Goal: Task Accomplishment & Management: Manage account settings

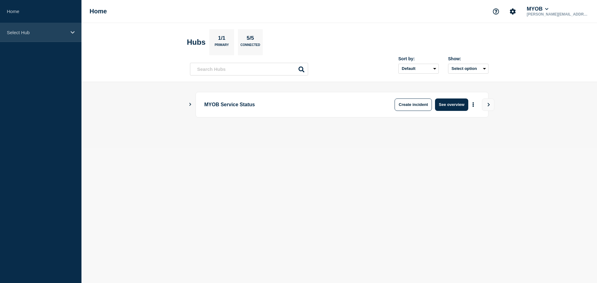
drag, startPoint x: 69, startPoint y: 35, endPoint x: 70, endPoint y: 40, distance: 4.7
click at [69, 35] on div "Select Hub" at bounding box center [40, 32] width 81 height 19
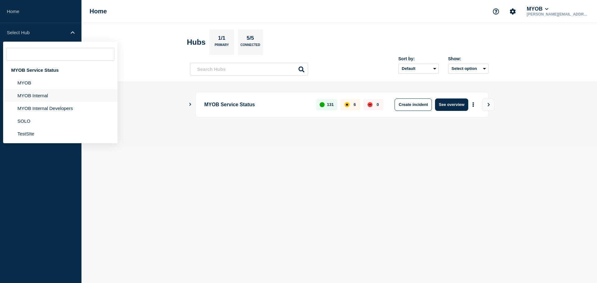
click at [72, 96] on li "MYOB Internal" at bounding box center [60, 95] width 114 height 13
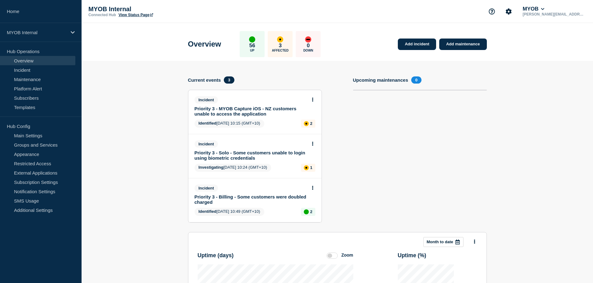
click at [229, 158] on link "Priority 3 - Solo - Some customers unable to login using biometric credentials" at bounding box center [250, 155] width 112 height 11
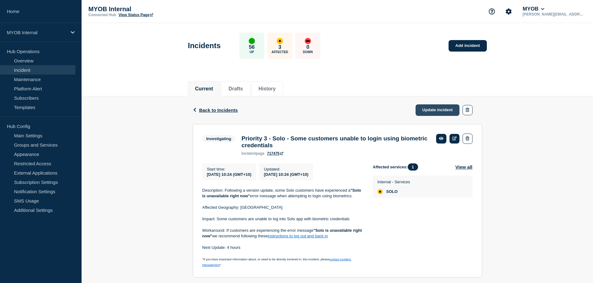
drag, startPoint x: 426, startPoint y: 110, endPoint x: 421, endPoint y: 111, distance: 4.4
click at [425, 110] on link "Update incident" at bounding box center [437, 111] width 44 height 12
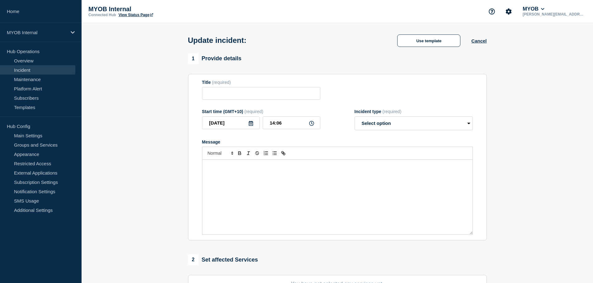
type input "Priority 3 - Solo - Some customers unable to login using biometric credentials"
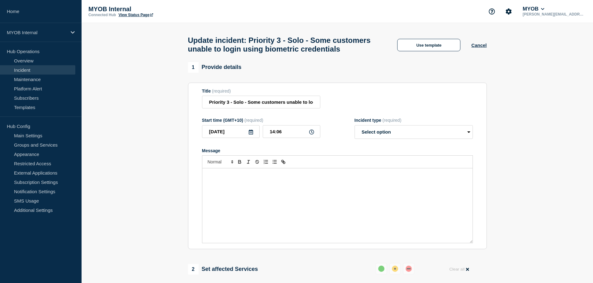
click at [254, 195] on div "Message" at bounding box center [337, 206] width 270 height 75
click at [433, 51] on button "Use template" at bounding box center [428, 45] width 63 height 12
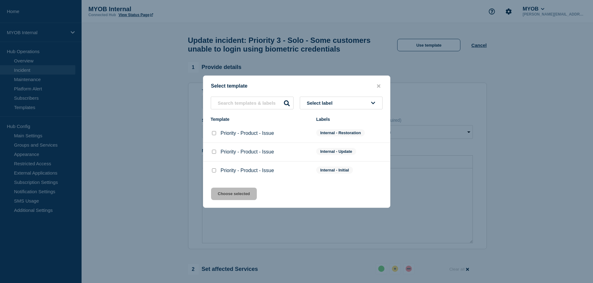
click at [213, 133] on input "Priority - Product - Issue checkbox" at bounding box center [214, 133] width 4 height 4
checkbox input "true"
click at [215, 196] on button "Choose selected" at bounding box center [234, 194] width 46 height 12
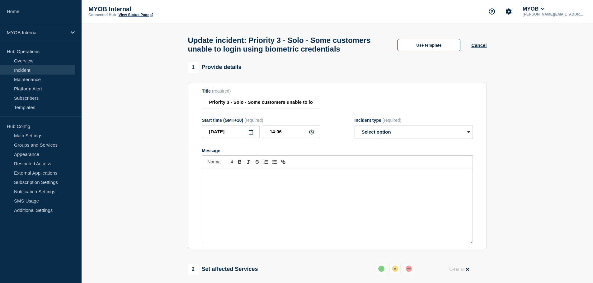
select select "resolved"
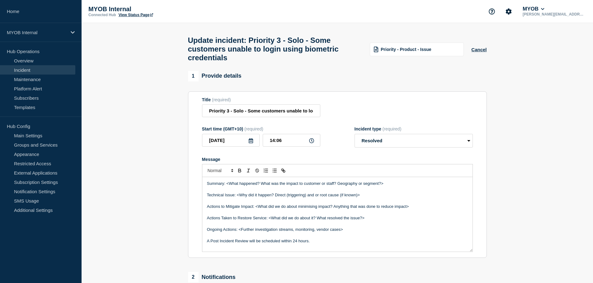
click at [150, 174] on section "1 Provide details Title (required) Priority 3 - Solo - Some customers unable to…" at bounding box center [336, 237] width 511 height 332
click at [258, 115] on input "Priority 3 - Solo - Some customers unable to login using biometric credentials" at bounding box center [261, 111] width 118 height 13
drag, startPoint x: 324, startPoint y: 119, endPoint x: 221, endPoint y: 114, distance: 103.7
click at [221, 114] on input "Priority 3 - Solo - Some customers unable to login using biometric credentials" at bounding box center [261, 111] width 118 height 13
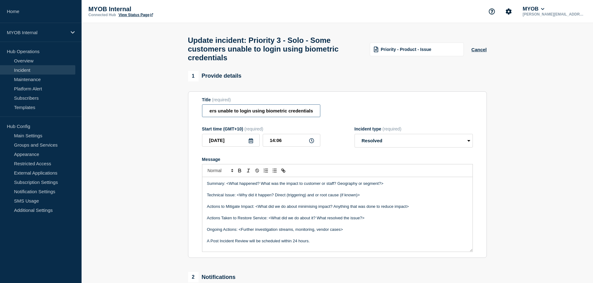
click at [221, 114] on input "Priority 3 - Solo - Some customers unable to login using biometric credentials" at bounding box center [261, 111] width 118 height 13
click at [147, 169] on section "1 Provide details Title (required) Priority 3 - Solo - Some customers unable to…" at bounding box center [336, 237] width 511 height 332
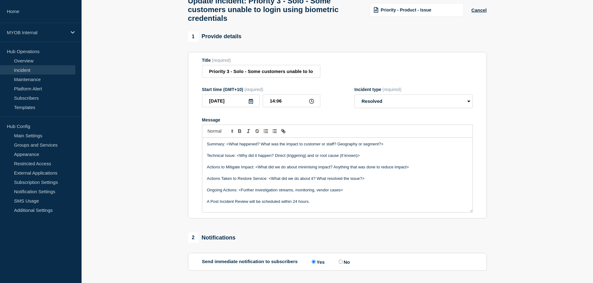
scroll to position [62, 0]
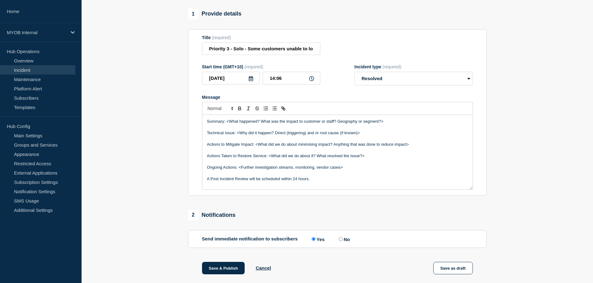
drag, startPoint x: 385, startPoint y: 124, endPoint x: 238, endPoint y: 126, distance: 147.5
click at [225, 123] on p "Summary: <What happened? What was the impact to customer or staff? Geography or…" at bounding box center [337, 122] width 261 height 6
click at [225, 124] on p "Summary:Between [DATE] and [DATE]," at bounding box center [337, 122] width 261 height 6
drag, startPoint x: 297, startPoint y: 132, endPoint x: 294, endPoint y: 128, distance: 4.2
click at [297, 130] on p "Message" at bounding box center [337, 128] width 261 height 6
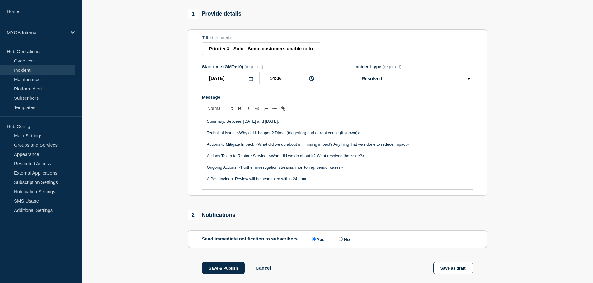
click at [294, 124] on p "Summary: Between [DATE] and [DATE]," at bounding box center [337, 122] width 261 height 6
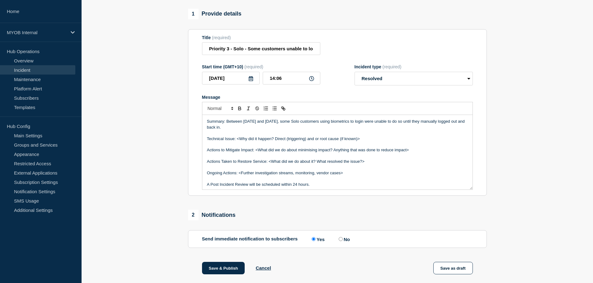
drag, startPoint x: 363, startPoint y: 144, endPoint x: 238, endPoint y: 143, distance: 125.4
click at [238, 142] on p "Technical Issue: <Why did it happen? Direct (triggering) and or root cause (if …" at bounding box center [337, 139] width 261 height 6
click at [230, 127] on p "Summary: Between [DATE] and [DATE], some Solo customers using biometrics to log…" at bounding box center [337, 125] width 261 height 12
click at [232, 130] on p "Summary: Between [DATE] and [DATE], some Solo customers using biometrics to log…" at bounding box center [337, 125] width 261 height 12
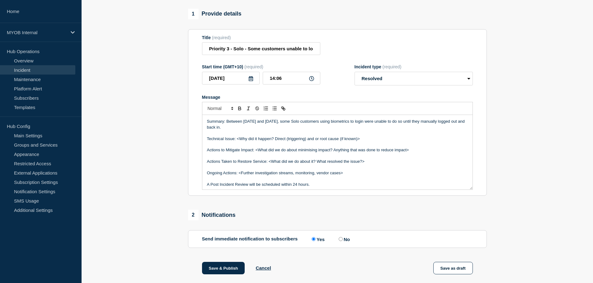
drag, startPoint x: 361, startPoint y: 142, endPoint x: 237, endPoint y: 143, distance: 124.4
click at [237, 142] on p "Technical Issue: <Why did it happen? Direct (triggering) and or root cause (if …" at bounding box center [337, 139] width 261 height 6
drag, startPoint x: 352, startPoint y: 145, endPoint x: 361, endPoint y: 144, distance: 9.1
click at [352, 142] on p "Technical Issue: <Why did it happen? Direct (triggering) and or root cause (if …" at bounding box center [337, 139] width 261 height 6
drag, startPoint x: 371, startPoint y: 143, endPoint x: 237, endPoint y: 143, distance: 133.8
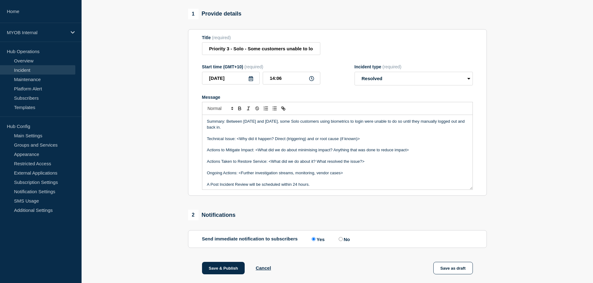
click at [237, 142] on p "Technical Issue: <Why did it happen? Direct (triggering) and or root cause (if …" at bounding box center [337, 139] width 261 height 6
drag, startPoint x: 423, startPoint y: 157, endPoint x: 256, endPoint y: 153, distance: 167.4
click at [256, 153] on p "Actions to Mitigate Impact: <What did we do about minimising impact? Anything t…" at bounding box center [337, 150] width 261 height 6
click at [321, 153] on p "Actions to Mitigate Impact: <What did we do about minimising impact? Anything t…" at bounding box center [337, 150] width 261 height 6
click at [426, 153] on p "Actions to Mitigate Impact: <What did we do about minimising impact? Anything t…" at bounding box center [337, 150] width 261 height 6
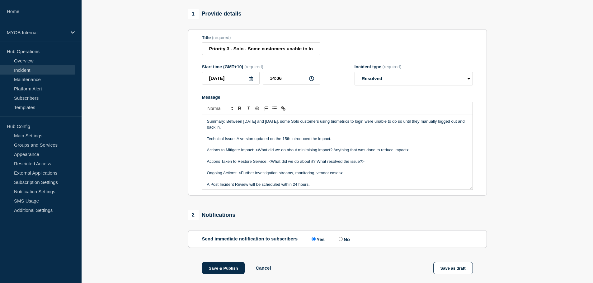
drag, startPoint x: 431, startPoint y: 155, endPoint x: 256, endPoint y: 156, distance: 174.8
click at [256, 153] on p "Actions to Mitigate Impact: <What did we do about minimising impact? Anything t…" at bounding box center [337, 150] width 261 height 6
drag, startPoint x: 373, startPoint y: 165, endPoint x: 269, endPoint y: 168, distance: 103.9
click at [269, 165] on p "Actions Taken to Restore Service: <What did we do about it? What resolved the i…" at bounding box center [337, 162] width 261 height 6
click at [396, 165] on p "Actions Taken to Restore Service: A version update was pushed live to address t…" at bounding box center [337, 162] width 261 height 6
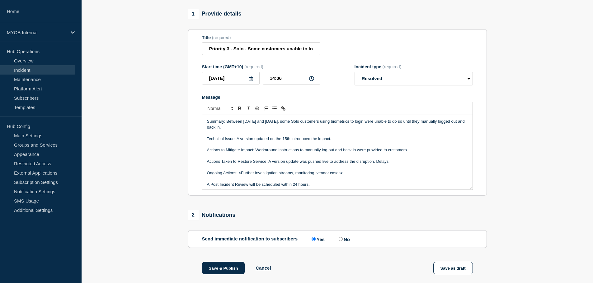
click at [399, 165] on p "Actions Taken to Restore Service: A version update was pushed live to address t…" at bounding box center [337, 162] width 261 height 6
drag, startPoint x: 353, startPoint y: 178, endPoint x: 172, endPoint y: 173, distance: 181.1
click at [172, 173] on section "1 Provide details Title (required) Priority 3 - Solo - Some customers unable to…" at bounding box center [336, 175] width 511 height 332
click at [233, 176] on p "A Post Incident Review will be scheduled within 24 hours." at bounding box center [337, 173] width 261 height 6
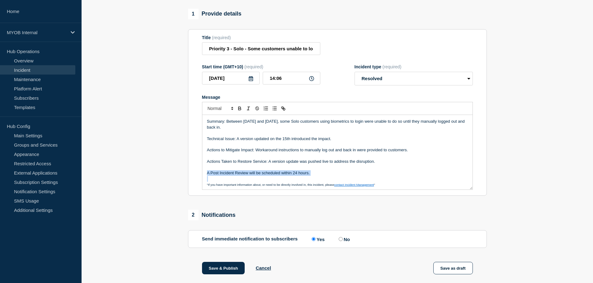
click at [233, 176] on p "A Post Incident Review will be scheduled within 24 hours." at bounding box center [337, 173] width 261 height 6
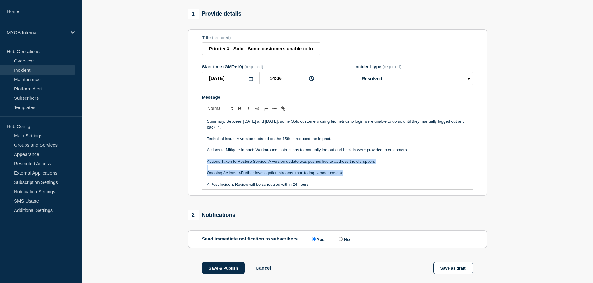
click at [260, 176] on p "Ongoing Actions: <Further investigation streams, monitoring, vendor cases>" at bounding box center [337, 173] width 261 height 6
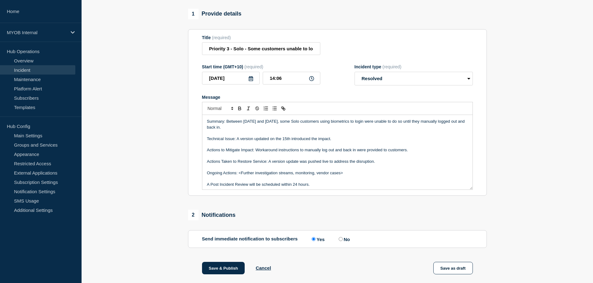
click at [258, 188] on p "A Post Incident Review will be scheduled within 24 hours." at bounding box center [337, 185] width 261 height 6
drag, startPoint x: 349, startPoint y: 178, endPoint x: 239, endPoint y: 175, distance: 110.5
click at [239, 175] on p "Ongoing Actions: <Further investigation streams, monitoring, vendor cases>" at bounding box center [337, 173] width 261 height 6
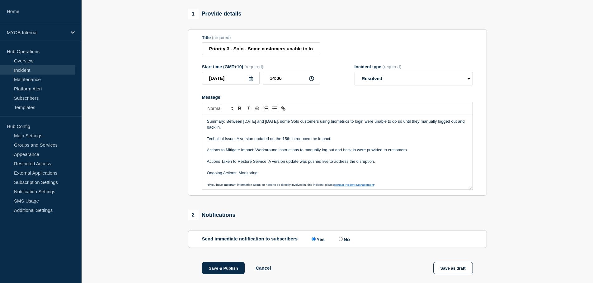
click at [317, 176] on p "Ongoing Actions: Monitoring" at bounding box center [337, 173] width 261 height 6
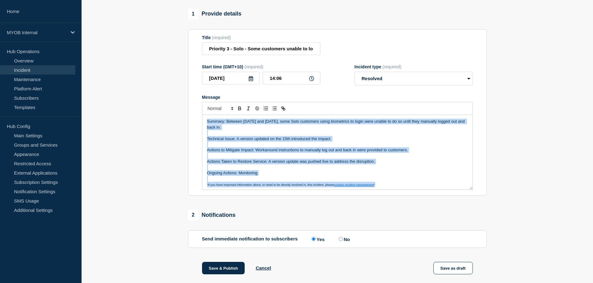
copy div "Summary: Between [DATE] and [DATE], some Solo customers using biometrics to log…"
click at [329, 159] on p "Message" at bounding box center [337, 156] width 261 height 6
click at [344, 147] on p "Message" at bounding box center [337, 145] width 261 height 6
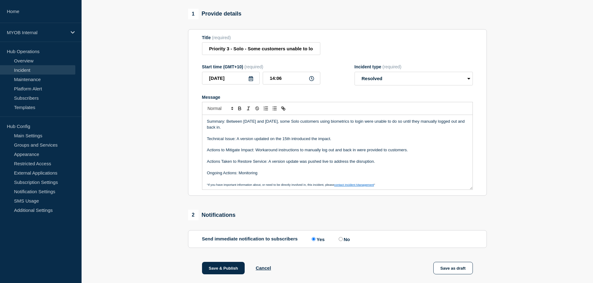
click at [336, 130] on p "Summary: Between [DATE] and [DATE], some Solo customers using biometrics to log…" at bounding box center [337, 125] width 261 height 12
click at [334, 127] on p "Summary: Between [DATE] and [DATE], some Solo customers using biometrics to log…" at bounding box center [337, 125] width 261 height 12
click at [333, 130] on p "Summary: Between [DATE] and [DATE], some Solo customers using biometrics to log…" at bounding box center [337, 125] width 261 height 12
click at [330, 136] on p "Message" at bounding box center [337, 133] width 261 height 6
click at [328, 142] on p "Technical Issue: A version updated on the 15th introduced the impact." at bounding box center [337, 139] width 261 height 6
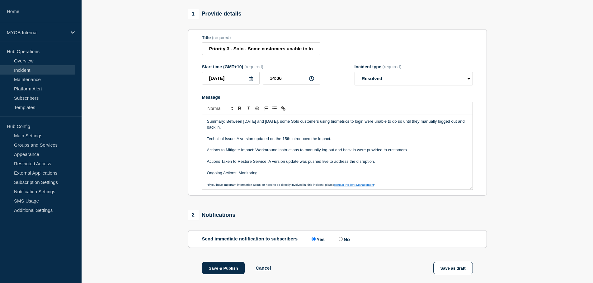
click at [232, 147] on p "Message" at bounding box center [337, 145] width 261 height 6
drag, startPoint x: 287, startPoint y: 154, endPoint x: 297, endPoint y: 166, distance: 15.7
click at [288, 153] on p "Actions to Mitigate Impact: Workaround instructions to manually log out and bac…" at bounding box center [337, 150] width 261 height 6
click at [303, 170] on p "Message" at bounding box center [337, 168] width 261 height 6
drag, startPoint x: 322, startPoint y: 155, endPoint x: 331, endPoint y: 147, distance: 11.7
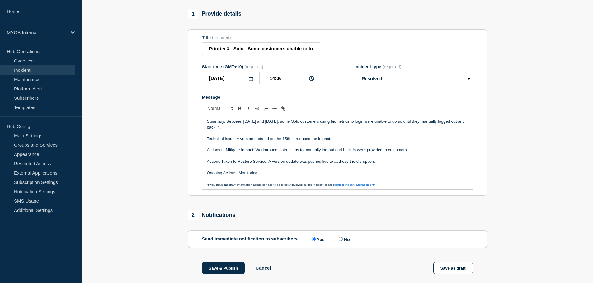
click at [325, 153] on p "Actions to Mitigate Impact: Workaround instructions to manually log out and bac…" at bounding box center [337, 150] width 261 height 6
click at [347, 142] on p "Technical Issue: A version updated on the 15th introduced the impact." at bounding box center [337, 139] width 261 height 6
drag, startPoint x: 345, startPoint y: 142, endPoint x: 334, endPoint y: 143, distance: 10.4
click at [335, 142] on p "Technical Issue: A version updated on the 15th introduced the impact." at bounding box center [337, 139] width 261 height 6
click at [334, 142] on p "Technical Issue: A version updated on the 15th introduced the impact." at bounding box center [337, 139] width 261 height 6
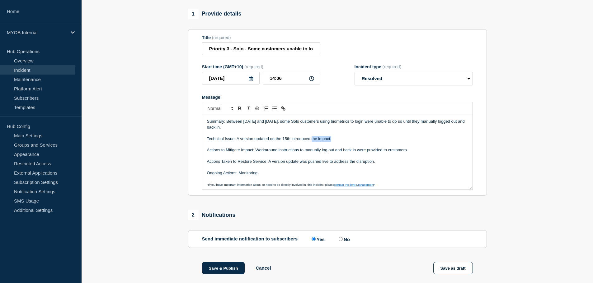
drag, startPoint x: 332, startPoint y: 142, endPoint x: 311, endPoint y: 144, distance: 20.6
click at [311, 142] on p "Technical Issue: A version updated on the 15th introduced the impact." at bounding box center [337, 139] width 261 height 6
click at [264, 159] on p "Message" at bounding box center [337, 156] width 261 height 6
click at [268, 170] on p "Message" at bounding box center [337, 168] width 261 height 6
click at [416, 152] on p "Actions to Mitigate Impact: Workaround instructions to manually log out and bac…" at bounding box center [337, 150] width 261 height 6
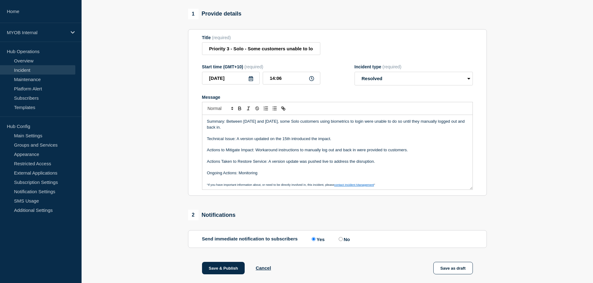
click at [366, 136] on p "Message" at bounding box center [337, 133] width 261 height 6
click at [320, 136] on p "Message" at bounding box center [337, 133] width 261 height 6
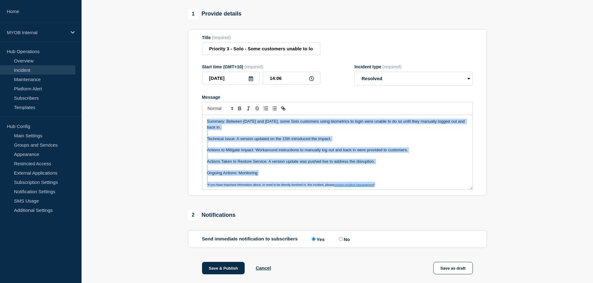
copy div "Summary: Between [DATE] and [DATE], some Solo customers using biometrics to log…"
click at [426, 164] on p "Actions Taken to Restore Service: A version update was pushed live to address t…" at bounding box center [337, 162] width 261 height 6
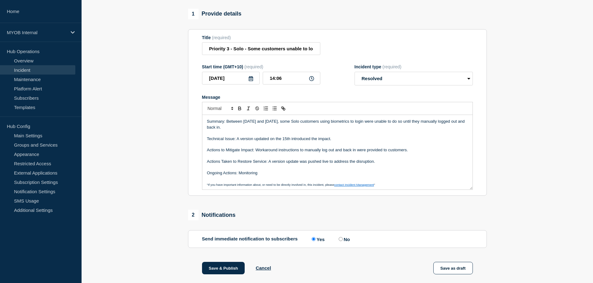
drag, startPoint x: 180, startPoint y: 166, endPoint x: 165, endPoint y: 170, distance: 15.7
click at [176, 167] on section "1 Provide details Title (required) Priority 3 - Solo - Some customers unable to…" at bounding box center [336, 175] width 511 height 332
click at [258, 159] on p "Message" at bounding box center [337, 156] width 261 height 6
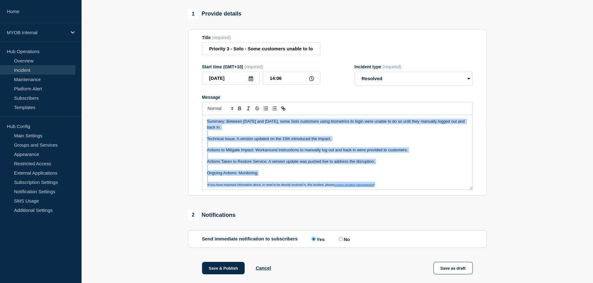
copy div "Summary: Between [DATE] and [DATE], some Solo customers using biometrics to log…"
click at [321, 147] on p "Message" at bounding box center [337, 145] width 261 height 6
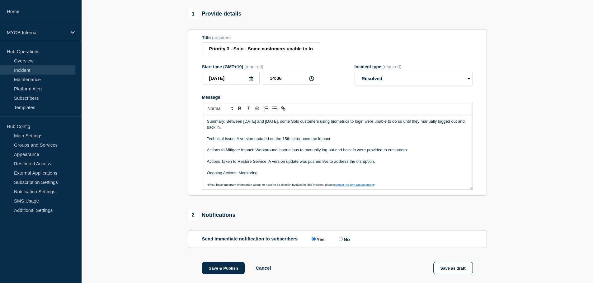
click at [169, 161] on section "1 Provide details Title (required) Priority 3 - Solo - Some customers unable to…" at bounding box center [336, 175] width 511 height 332
click at [418, 153] on p "Actions to Mitigate Impact: Workaround instructions to manually log out and bac…" at bounding box center [337, 150] width 261 height 6
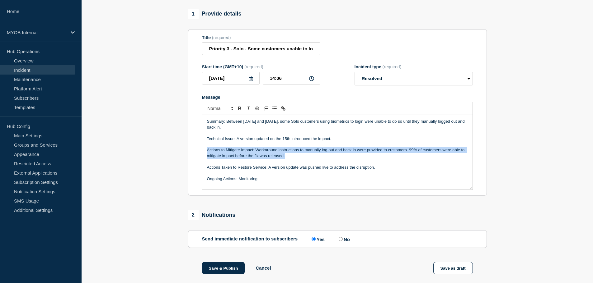
drag, startPoint x: 333, startPoint y: 161, endPoint x: 190, endPoint y: 156, distance: 143.2
click at [190, 156] on section "Title (required) Priority 3 - Solo - Some customers unable to login using biome…" at bounding box center [337, 112] width 299 height 167
copy p "Actions to Mitigate Impact: Workaround instructions to manually log out and bac…"
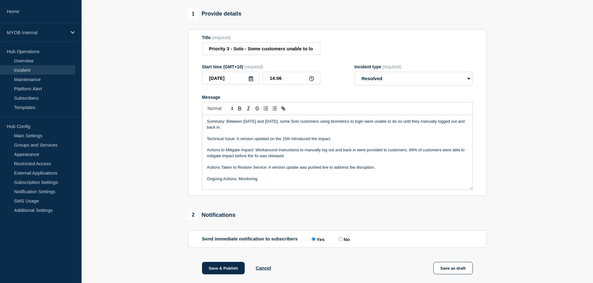
click at [289, 126] on p "Summary: Between [DATE] and [DATE], some Solo customers using biometrics to log…" at bounding box center [337, 125] width 261 height 12
drag, startPoint x: 278, startPoint y: 132, endPoint x: 226, endPoint y: 127, distance: 52.2
click at [226, 127] on p "Summary: Between [DATE] and [DATE], some Solo customers using biometrics to log…" at bounding box center [337, 125] width 261 height 12
click at [345, 124] on p "Summary: Between [DATE] and [DATE], some Solo customers experienced problems lo…" at bounding box center [337, 125] width 261 height 12
click at [347, 130] on p "Summary: Between [DATE] and [DATE], some Solo customers experienced problems lo…" at bounding box center [337, 125] width 261 height 12
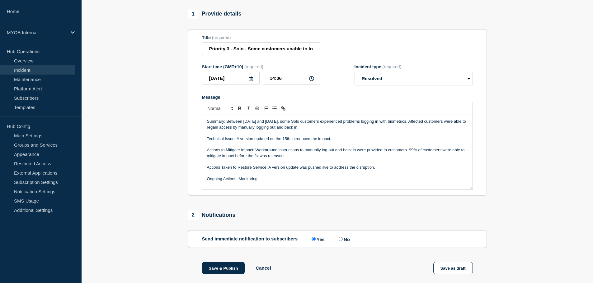
click at [231, 136] on p "Message" at bounding box center [337, 133] width 261 height 6
click at [231, 142] on p "Technical Issue: A version updated on the 15th introduced the impact." at bounding box center [337, 139] width 261 height 6
click at [236, 147] on p "Message" at bounding box center [337, 145] width 261 height 6
click at [235, 156] on p "Actions to Mitigate Impact: Workaround instructions to manually log out and bac…" at bounding box center [337, 153] width 261 height 12
click at [235, 158] on p "Actions to Mitigate Impact: Workaround instructions to manually log out and bac…" at bounding box center [337, 153] width 261 height 12
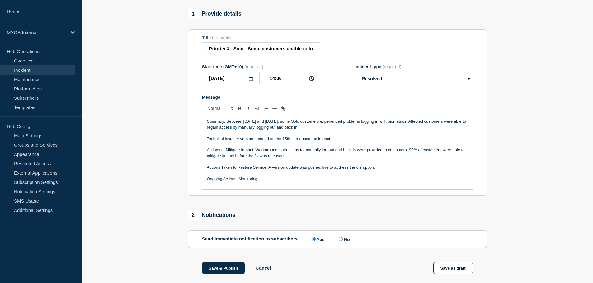
click at [434, 159] on p "Actions to Mitigate Impact: Workaround instructions to manually log out and bac…" at bounding box center [337, 153] width 261 height 12
drag, startPoint x: 435, startPoint y: 162, endPoint x: 408, endPoint y: 156, distance: 27.8
click at [408, 156] on p "Actions to Mitigate Impact: Workaround instructions to manually log out and bac…" at bounding box center [337, 153] width 261 height 12
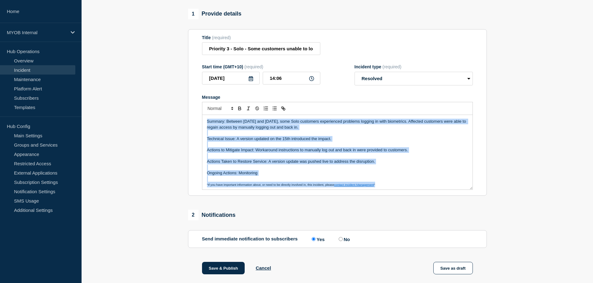
copy div "Summary: Between [DATE] and [DATE], some Solo customers experienced problems lo…"
click at [309, 159] on p "Message" at bounding box center [337, 156] width 261 height 6
click at [311, 159] on p "Message" at bounding box center [337, 156] width 261 height 6
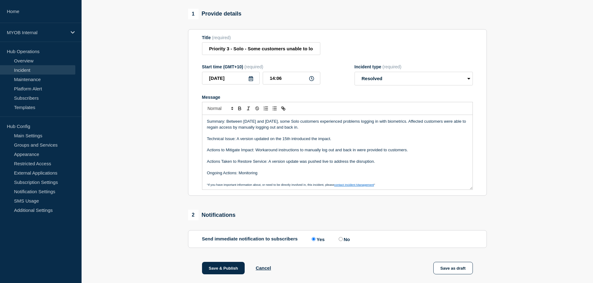
click at [251, 164] on p "Actions Taken to Restore Service: A version update was pushed live to address t…" at bounding box center [337, 162] width 261 height 6
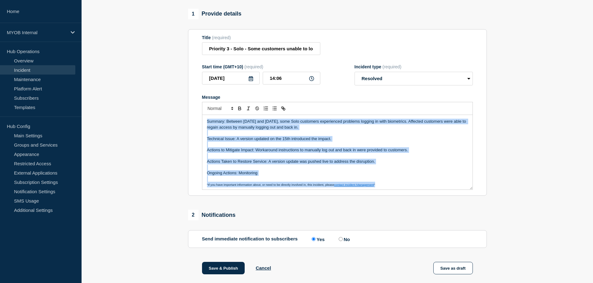
copy div "Summary: Between [DATE] and [DATE], some Solo customers experienced problems lo…"
drag, startPoint x: 327, startPoint y: 154, endPoint x: 331, endPoint y: 152, distance: 4.3
click at [329, 153] on p "Actions to Mitigate Impact: Workaround instructions to manually log out and bac…" at bounding box center [337, 150] width 261 height 6
copy div "Summary: Between [DATE] and [DATE], some Solo customers experienced problems lo…"
click at [379, 142] on p "Technical Issue: A version updated on the 15th introduced the impact." at bounding box center [337, 139] width 261 height 6
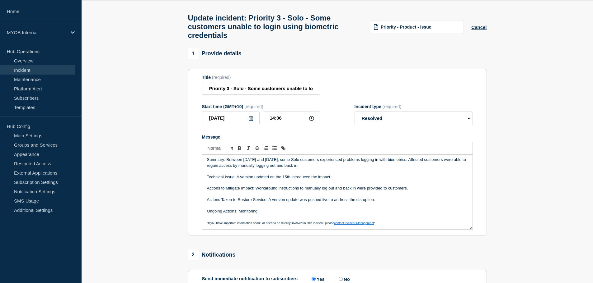
scroll to position [0, 0]
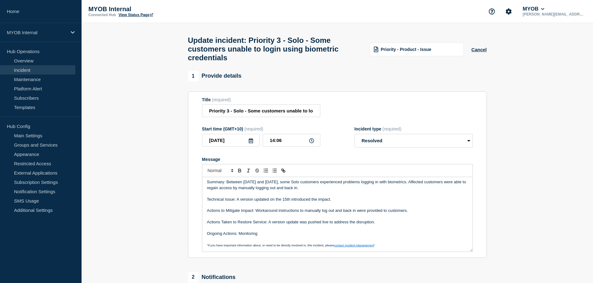
click at [340, 214] on p "Actions to Mitigate Impact: Workaround instructions to manually log out and bac…" at bounding box center [337, 211] width 261 height 6
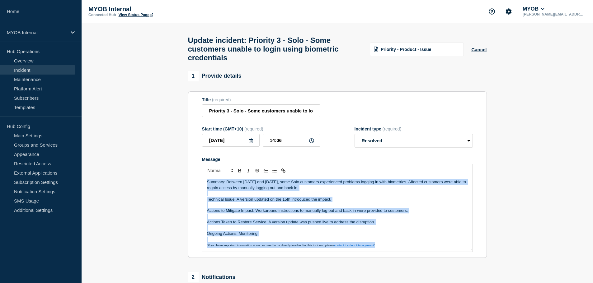
copy div "Summary: Between [DATE] and [DATE], some Solo customers experienced problems lo…"
click at [235, 220] on p "Message" at bounding box center [337, 217] width 261 height 6
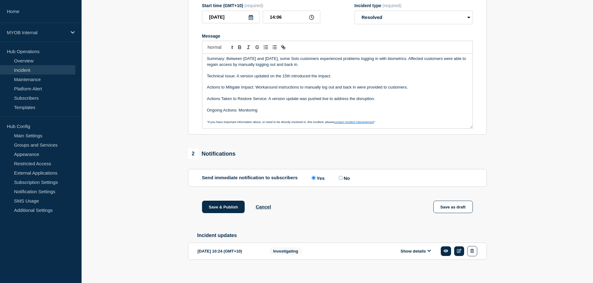
scroll to position [135, 0]
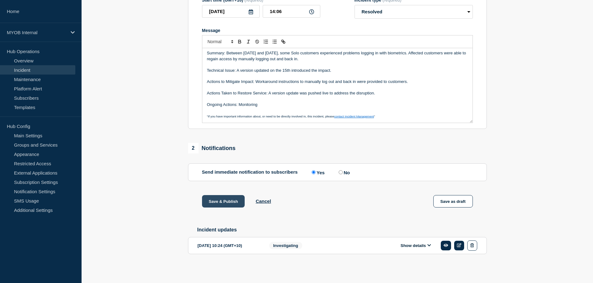
click at [220, 199] on button "Save & Publish" at bounding box center [223, 201] width 43 height 12
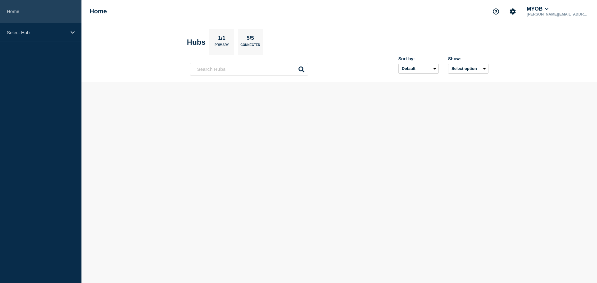
click at [51, 12] on link "Home" at bounding box center [40, 11] width 81 height 23
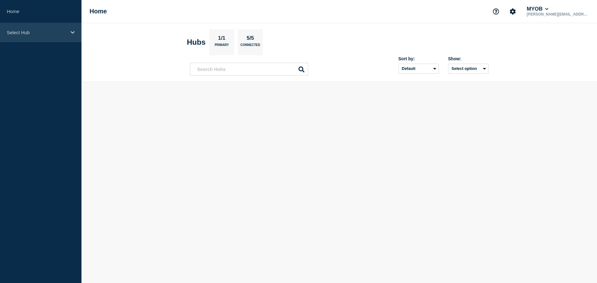
click at [38, 25] on div "Select Hub" at bounding box center [40, 32] width 81 height 19
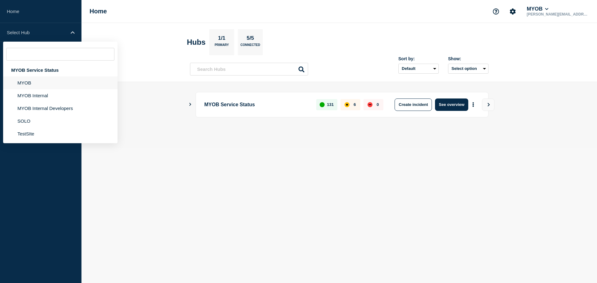
click at [35, 80] on li "MYOB" at bounding box center [60, 83] width 114 height 13
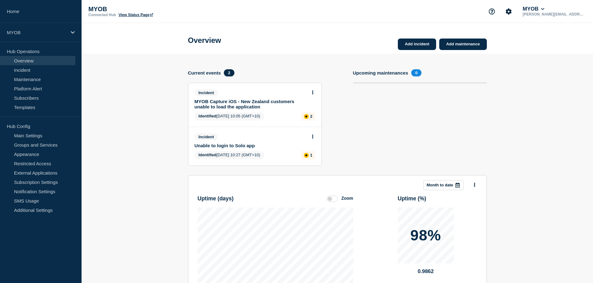
click at [224, 147] on div "Incident Unable to login to Solo app" at bounding box center [251, 140] width 115 height 15
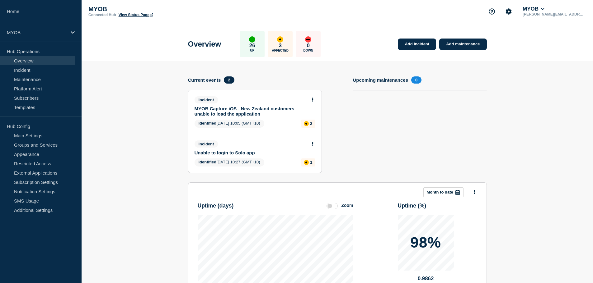
click at [225, 150] on link "Unable to login to Solo app" at bounding box center [250, 152] width 112 height 5
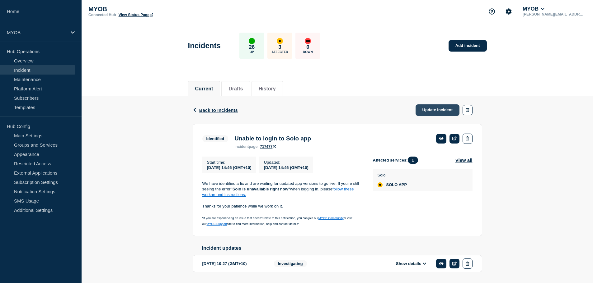
click at [435, 112] on link "Update incident" at bounding box center [437, 111] width 44 height 12
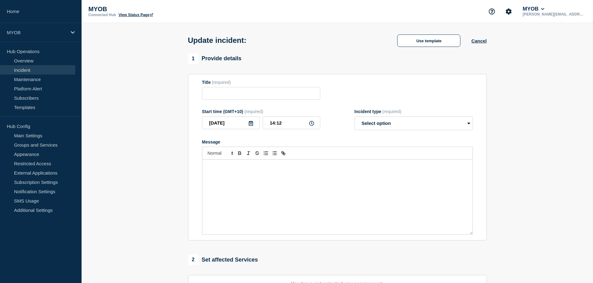
type input "Unable to login to Solo app"
click at [384, 121] on select "Select option Investigating Identified Monitoring Resolved" at bounding box center [413, 124] width 118 height 14
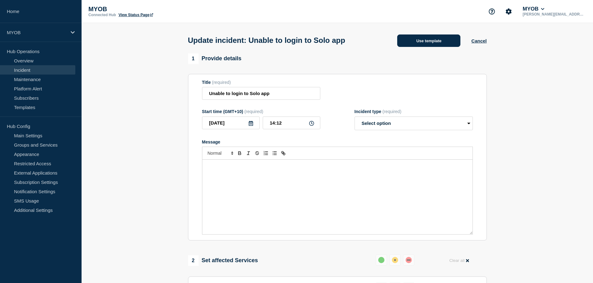
click at [415, 46] on button "Use template" at bounding box center [428, 41] width 63 height 12
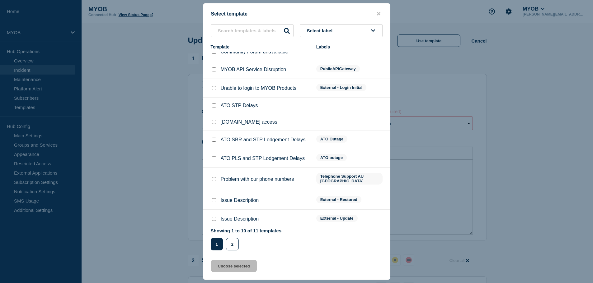
scroll to position [8, 0]
click at [215, 197] on div at bounding box center [214, 200] width 6 height 6
click at [214, 198] on input "Issue Description checkbox" at bounding box center [214, 200] width 4 height 4
checkbox input "true"
drag, startPoint x: 237, startPoint y: 267, endPoint x: 243, endPoint y: 257, distance: 11.2
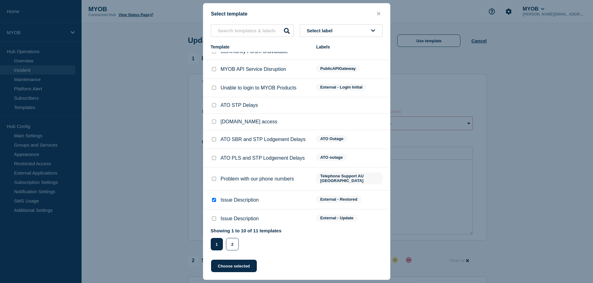
click at [237, 267] on button "Choose selected" at bounding box center [234, 266] width 46 height 12
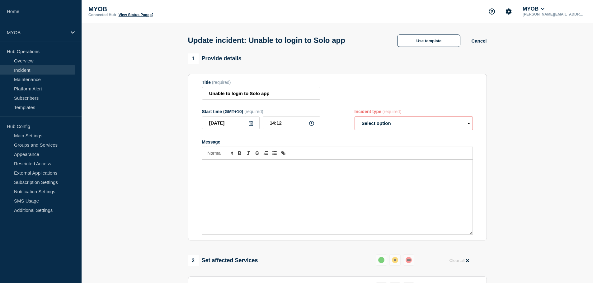
select select "resolved"
click at [387, 129] on select "Select option Investigating Identified Monitoring Resolved" at bounding box center [413, 124] width 118 height 14
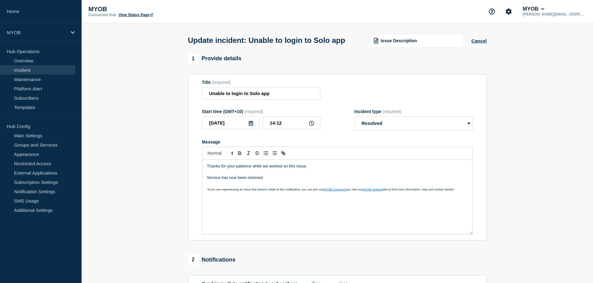
click at [387, 128] on div "Incident type (required) Select option Investigating Identified Monitoring Reso…" at bounding box center [413, 119] width 118 height 21
click at [386, 115] on form "Title (required) Unable to login to Solo app Start time (GMT+10) (required) 202…" at bounding box center [337, 157] width 271 height 155
click at [240, 175] on p "Message" at bounding box center [337, 173] width 261 height 6
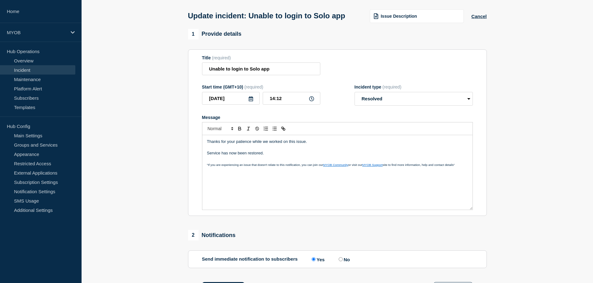
scroll to position [0, 0]
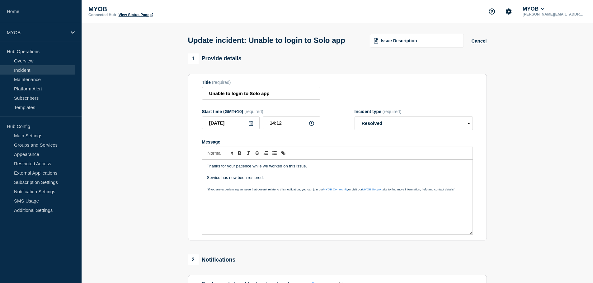
drag, startPoint x: 290, startPoint y: 193, endPoint x: 294, endPoint y: 192, distance: 4.2
click at [293, 192] on div "Thanks for your patience while we worked on this issue. Service has now been re…" at bounding box center [337, 197] width 270 height 75
drag, startPoint x: 273, startPoint y: 187, endPoint x: 277, endPoint y: 186, distance: 3.2
click at [274, 175] on p "Message" at bounding box center [337, 173] width 261 height 6
click at [348, 175] on p "Message" at bounding box center [337, 173] width 261 height 6
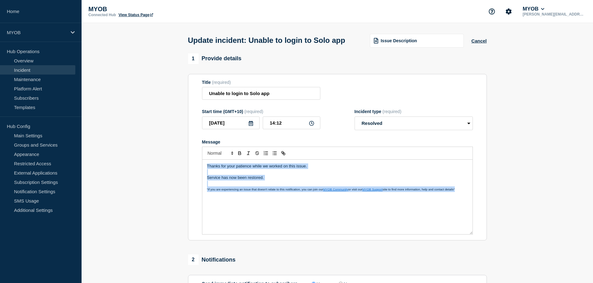
copy div "Thanks for your patience while we worked on this issue. Service has now been re…"
drag, startPoint x: 365, startPoint y: 188, endPoint x: 358, endPoint y: 188, distance: 6.2
click at [362, 181] on p "Service has now been restored." at bounding box center [337, 178] width 261 height 6
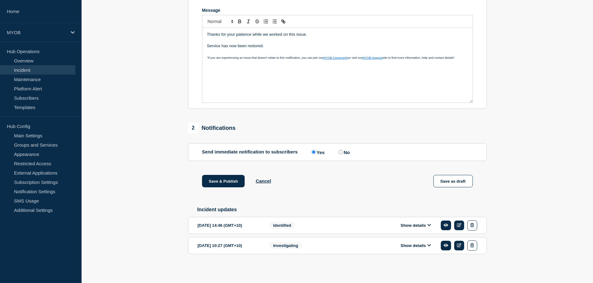
scroll to position [145, 0]
click at [285, 45] on p "Service has now been restored." at bounding box center [337, 46] width 261 height 6
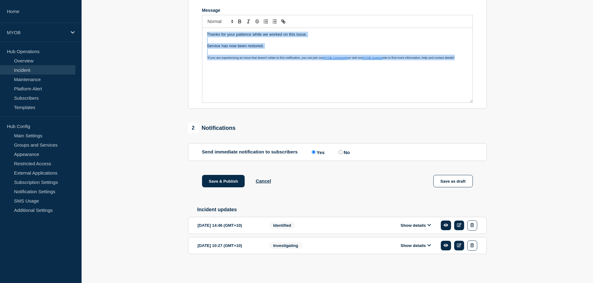
copy div "Thanks for your patience while we worked on this issue. Service has now been re…"
click at [220, 178] on button "Save & Publish" at bounding box center [223, 181] width 43 height 12
